Goal: Transaction & Acquisition: Book appointment/travel/reservation

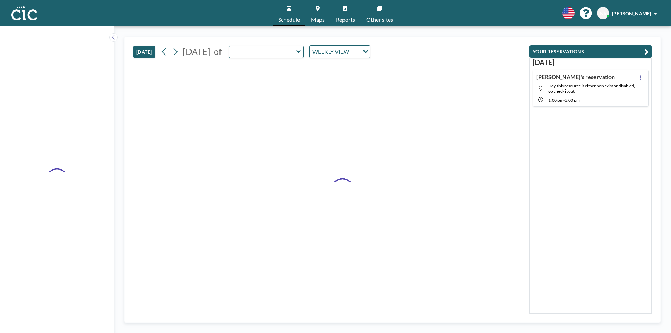
type input "Une"
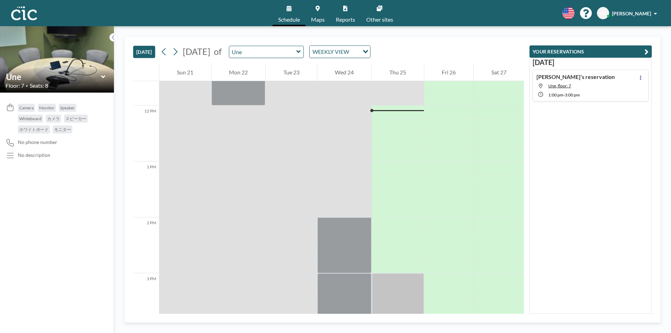
scroll to position [657, 0]
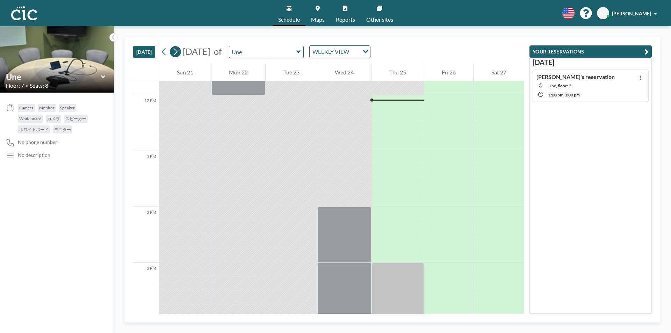
click at [178, 53] on icon at bounding box center [175, 51] width 7 height 10
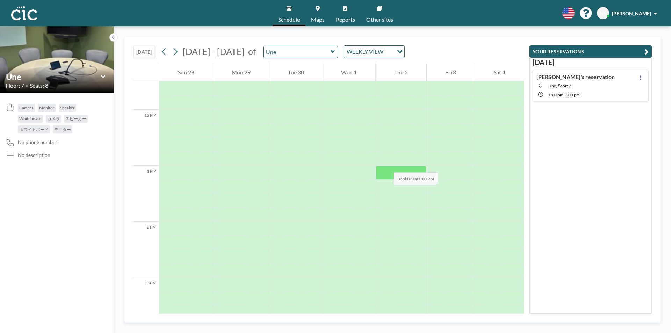
scroll to position [643, 0]
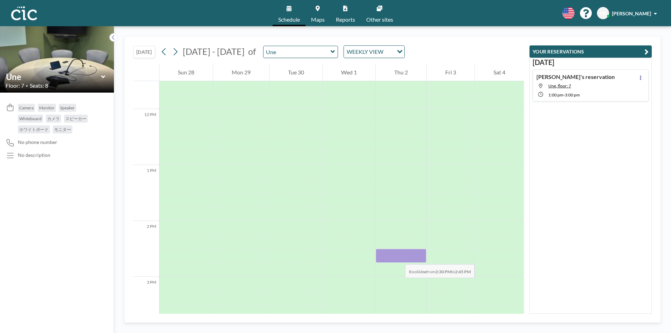
click at [398, 257] on div at bounding box center [400, 256] width 51 height 14
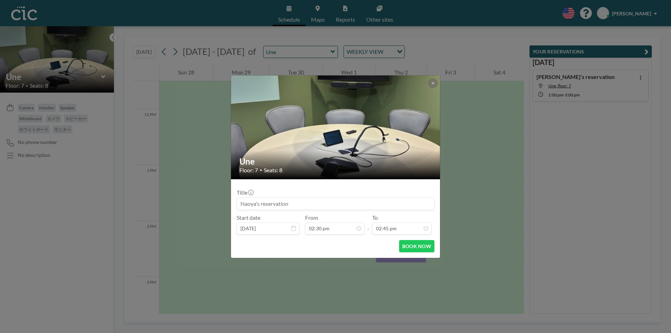
scroll to position [733, 0]
click at [430, 83] on button at bounding box center [433, 83] width 10 height 10
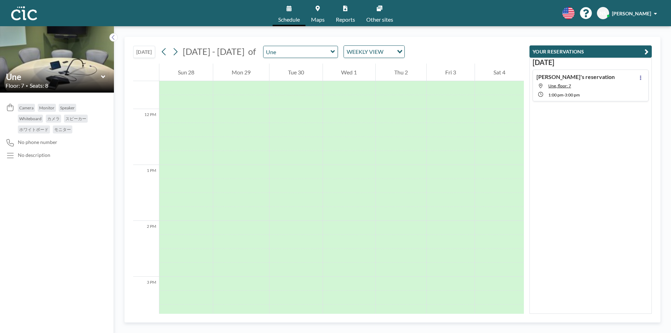
click at [103, 75] on icon at bounding box center [103, 76] width 5 height 7
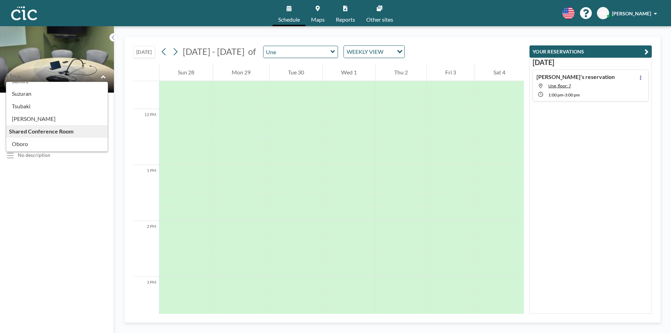
scroll to position [387, 0]
type input "Wata"
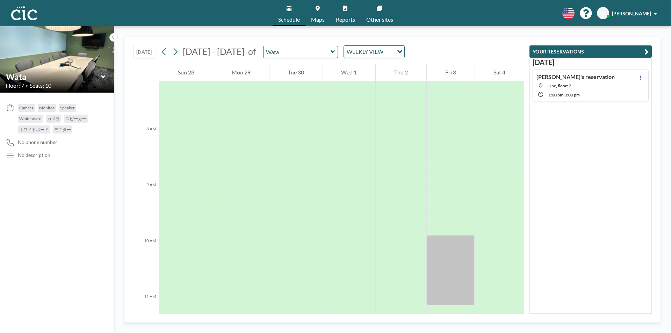
scroll to position [433, 0]
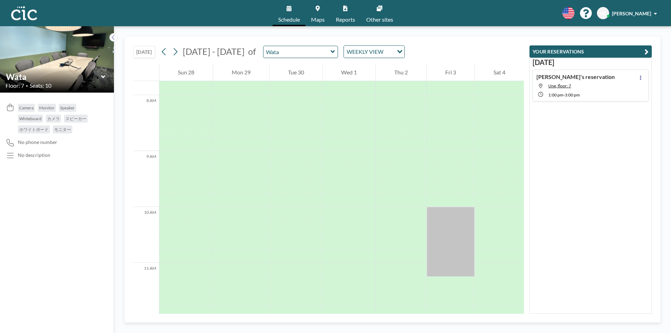
click at [101, 73] on icon at bounding box center [103, 76] width 5 height 7
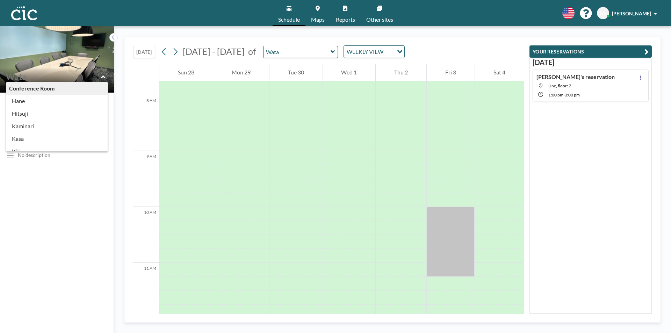
click at [101, 73] on icon at bounding box center [103, 76] width 5 height 7
type input "Wata"
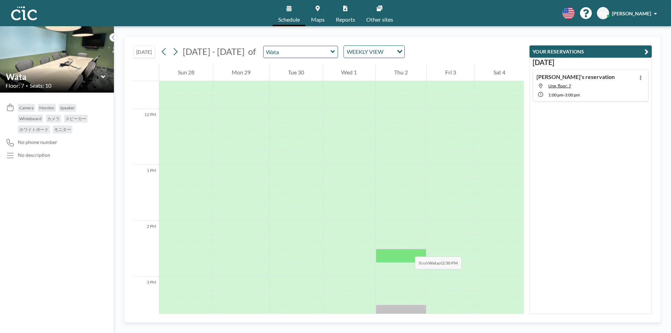
scroll to position [678, 0]
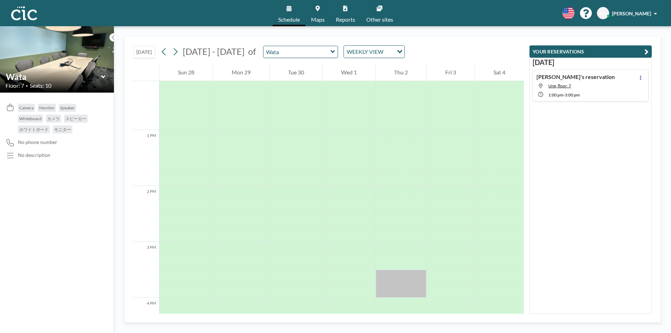
click at [101, 73] on icon at bounding box center [103, 76] width 5 height 7
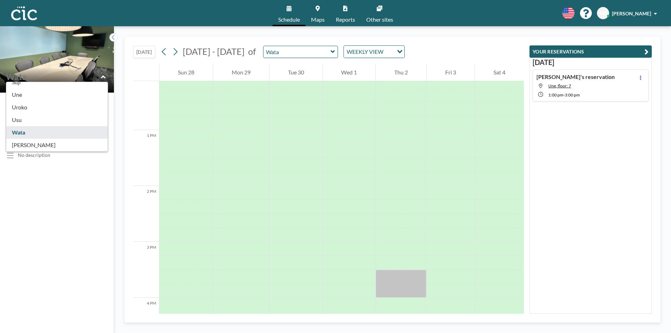
scroll to position [387, 0]
type input "Usu"
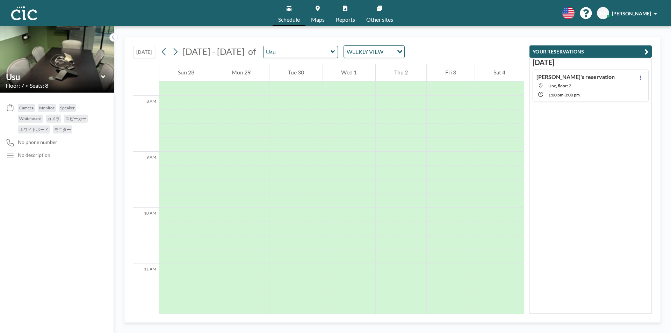
scroll to position [433, 0]
click at [103, 76] on icon at bounding box center [103, 76] width 5 height 7
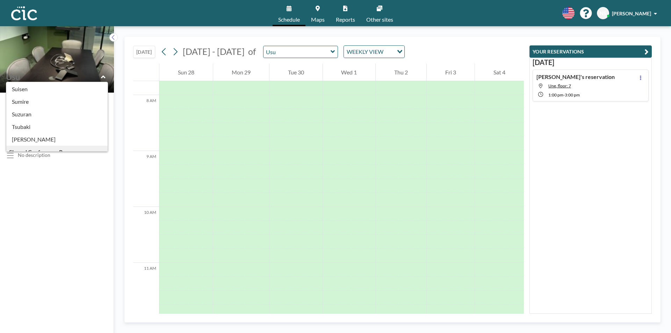
scroll to position [387, 0]
type input "Uroko"
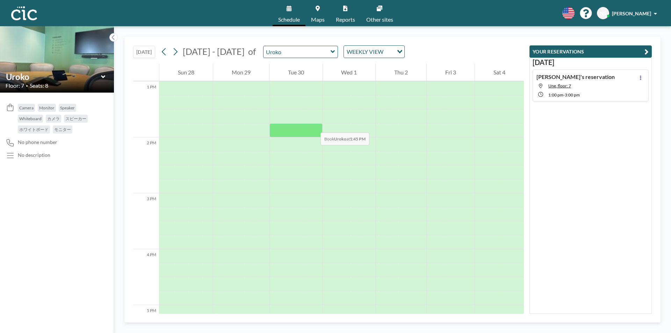
scroll to position [712, 0]
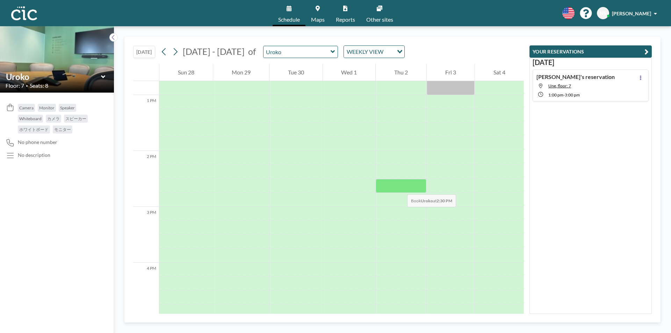
click at [400, 187] on div at bounding box center [400, 186] width 51 height 14
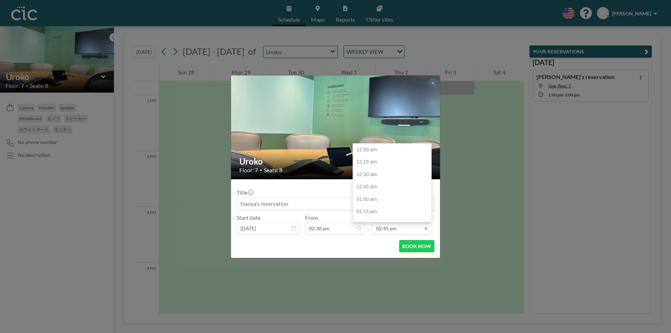
scroll to position [733, 0]
click at [365, 190] on div "03:30 pm" at bounding box center [394, 187] width 82 height 13
type input "03:30 pm"
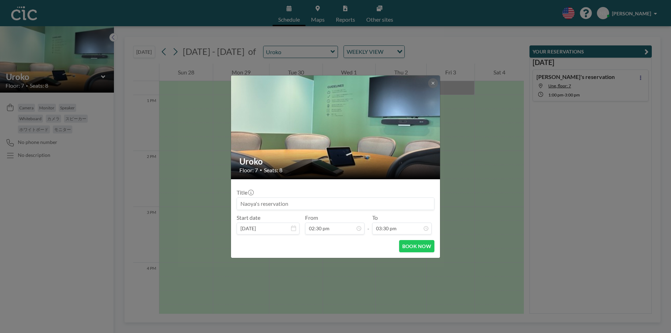
scroll to position [721, 0]
click at [419, 246] on button "BOOK NOW" at bounding box center [416, 246] width 35 height 12
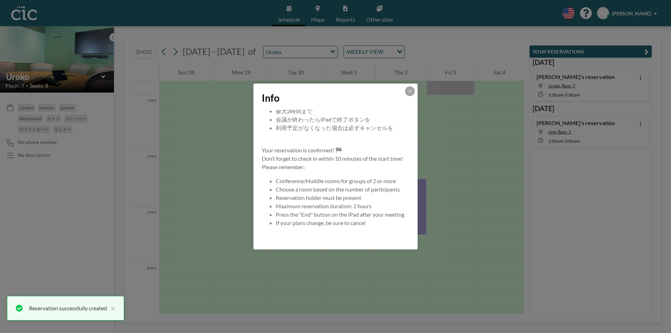
scroll to position [67, 0]
click at [410, 90] on icon at bounding box center [410, 91] width 4 height 4
